Goal: Browse casually

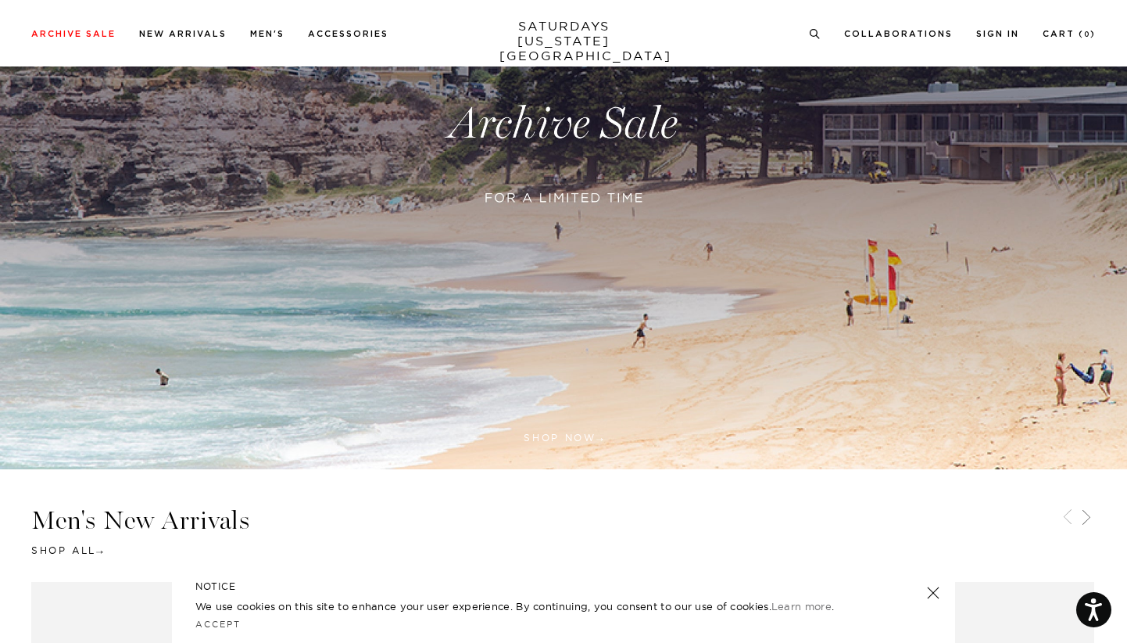
scroll to position [318, 0]
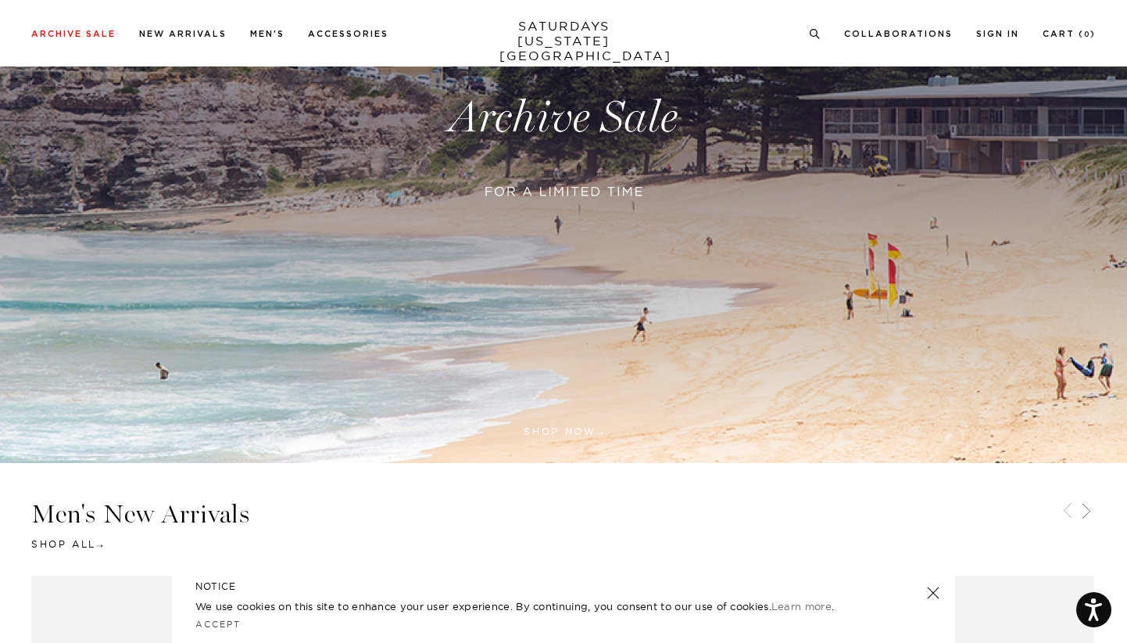
click at [614, 198] on link at bounding box center [563, 117] width 1127 height 690
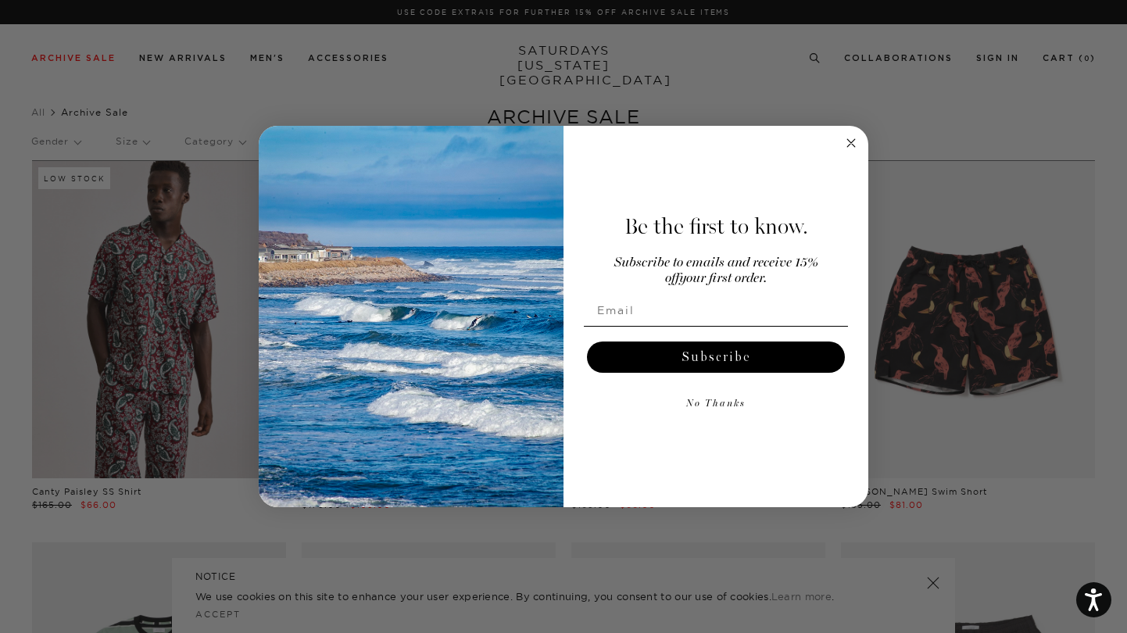
click at [856, 139] on circle "Close dialog" at bounding box center [852, 143] width 18 height 18
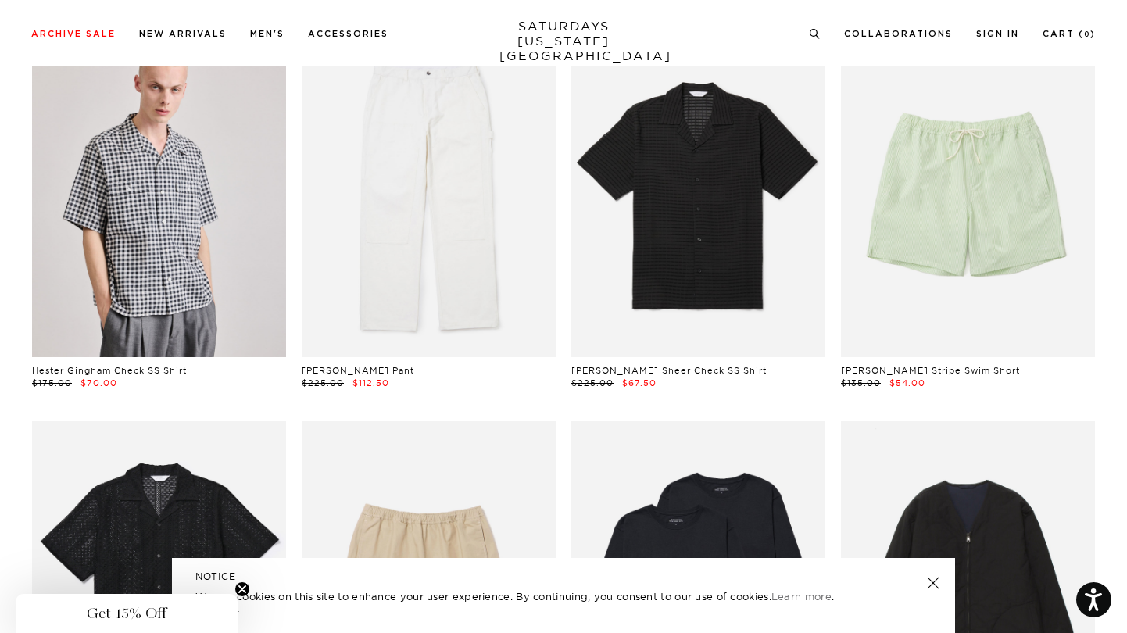
scroll to position [886, 0]
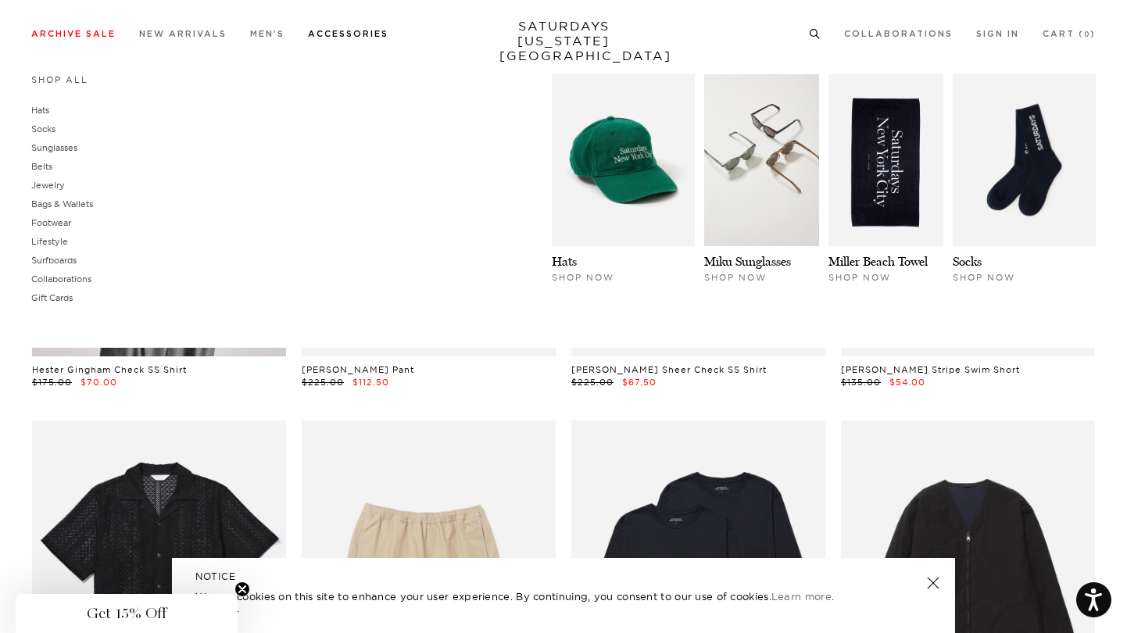
click at [382, 35] on link "Accessories" at bounding box center [348, 34] width 81 height 9
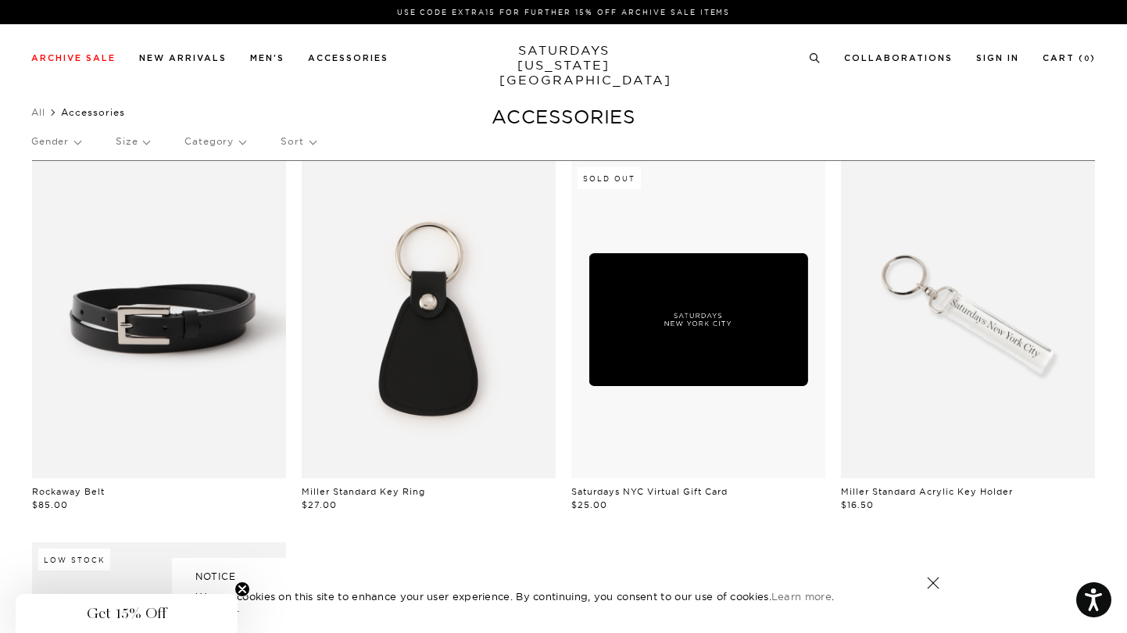
scroll to position [0, 2]
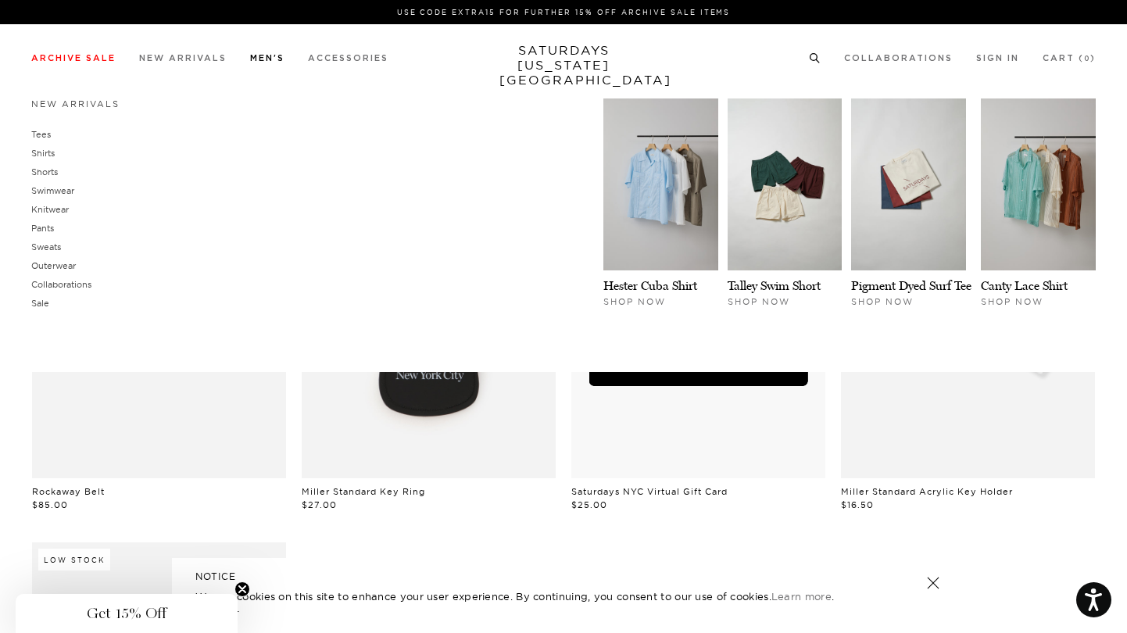
click at [264, 59] on link "Men's" at bounding box center [267, 58] width 34 height 9
